Goal: Information Seeking & Learning: Learn about a topic

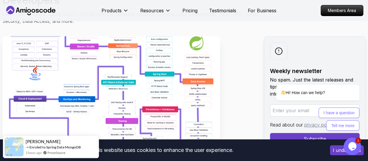
scroll to position [82, 0]
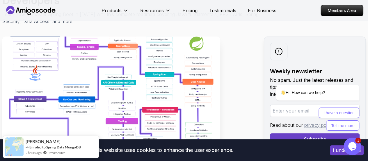
click at [97, 64] on img at bounding box center [111, 101] width 218 height 131
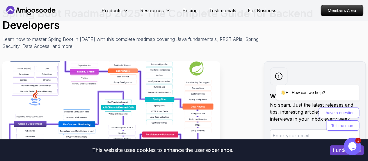
scroll to position [58, 0]
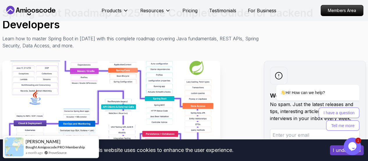
click at [72, 73] on img at bounding box center [111, 126] width 218 height 131
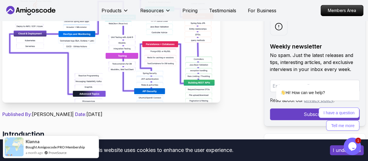
scroll to position [156, 0]
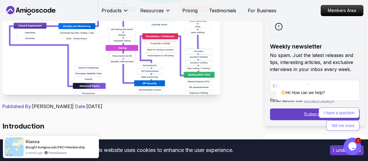
click at [133, 93] on img at bounding box center [111, 28] width 218 height 131
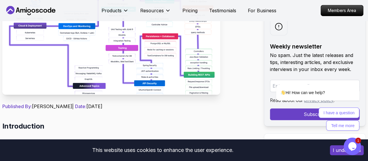
click at [133, 93] on img at bounding box center [111, 28] width 218 height 131
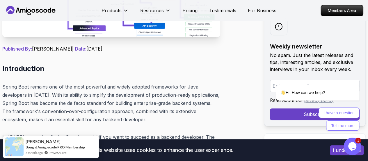
scroll to position [223, 0]
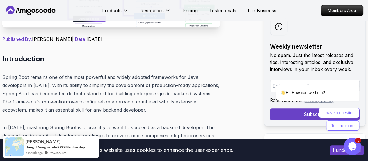
click at [360, 149] on div "Opens Chat This icon Opens the chat window." at bounding box center [352, 145] width 17 height 9
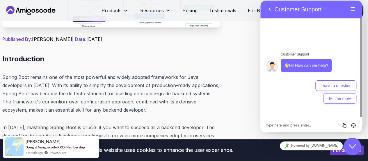
click at [352, 146] on icon "Close Chat This icon closes the chat window." at bounding box center [352, 145] width 7 height 7
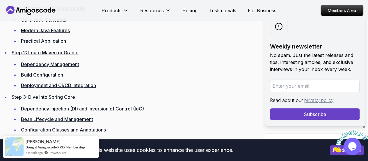
scroll to position [884, 0]
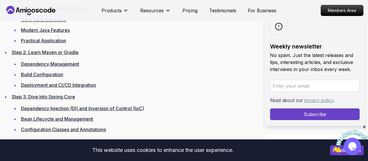
click at [36, 11] on link "Step 1: Master Java Fundamentals" at bounding box center [49, 8] width 74 height 6
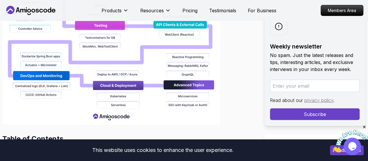
scroll to position [692, 0]
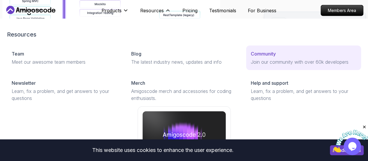
click at [251, 64] on p "Join our community with over 60k developers" at bounding box center [304, 61] width 106 height 7
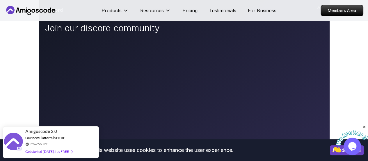
scroll to position [124, 0]
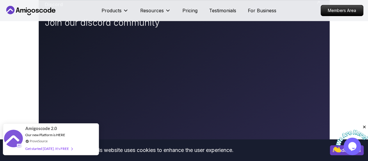
click at [69, 148] on span at bounding box center [70, 148] width 3 height 4
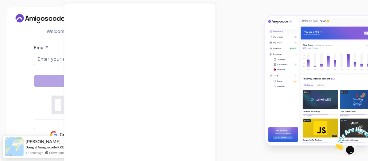
click at [258, 36] on body "Need Help? Welcome Back 👋 Welcome back! Please enter your details. Email * Sign…" at bounding box center [184, 80] width 368 height 161
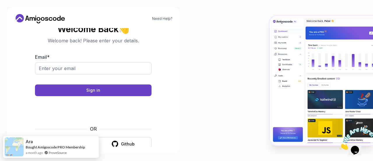
scroll to position [9, 0]
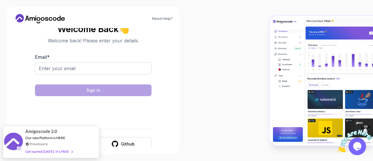
click at [151, 122] on form "Email * Sign in OR Google Github" at bounding box center [93, 101] width 117 height 97
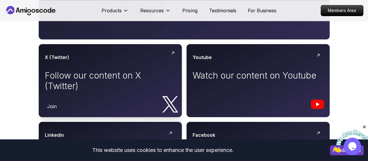
scroll to position [300, 0]
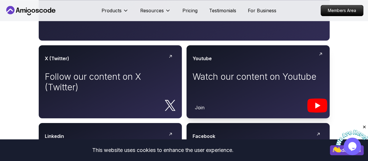
click at [245, 68] on div "Youtube Watch our content on Youtube" at bounding box center [258, 70] width 131 height 31
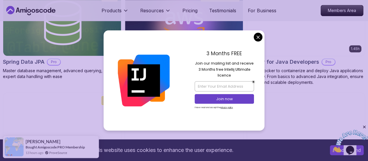
scroll to position [298, 0]
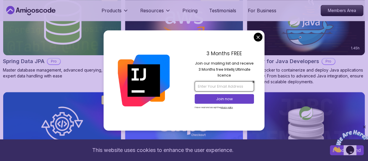
click at [206, 85] on input "email" at bounding box center [224, 86] width 59 height 10
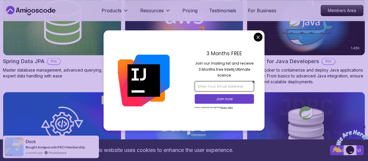
type input "tsiondemsew19@gmail.com"
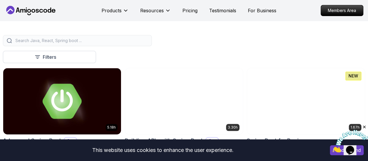
scroll to position [116, 0]
